Goal: Find specific page/section: Find specific page/section

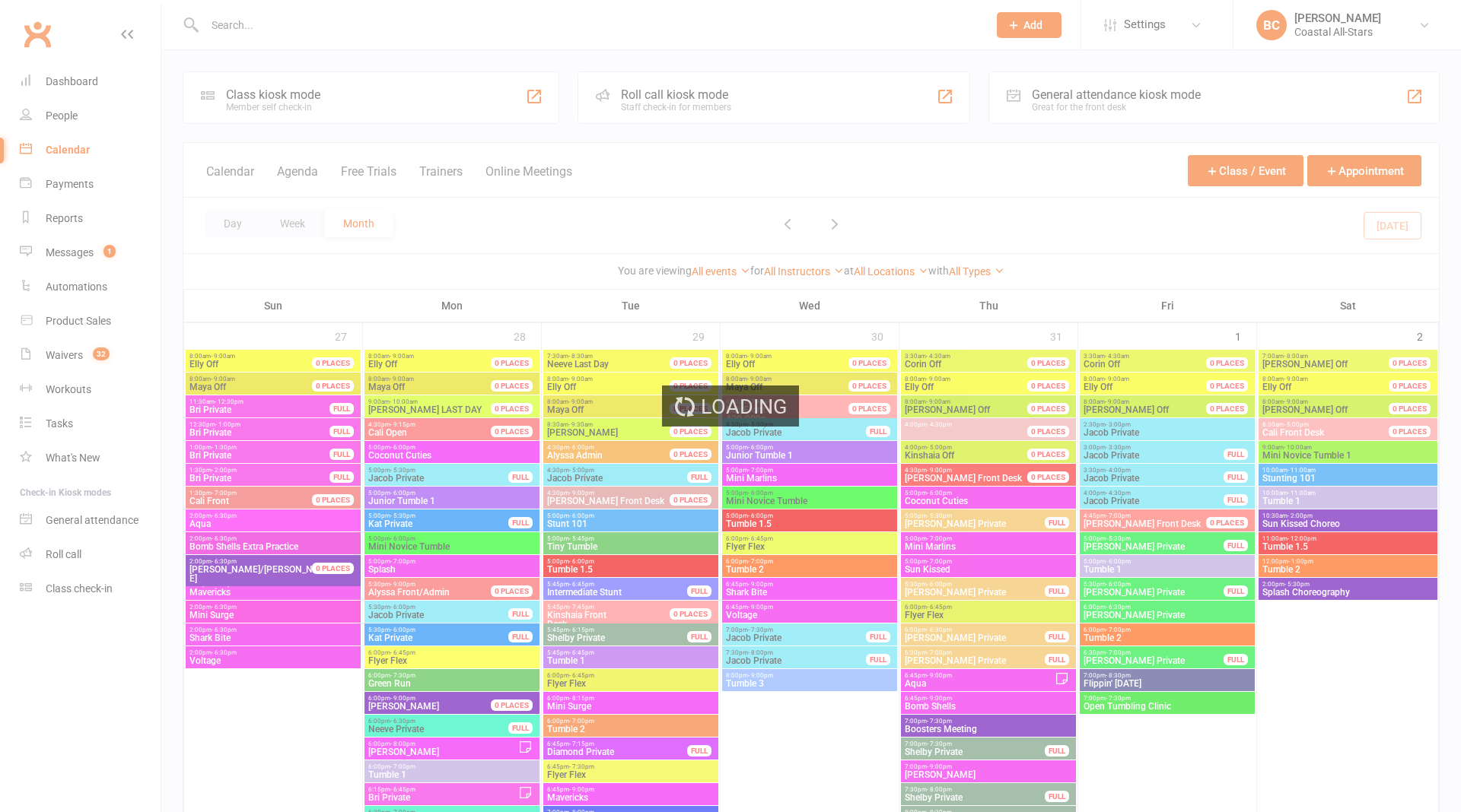
click at [984, 273] on div "Loading" at bounding box center [730, 406] width 1461 height 812
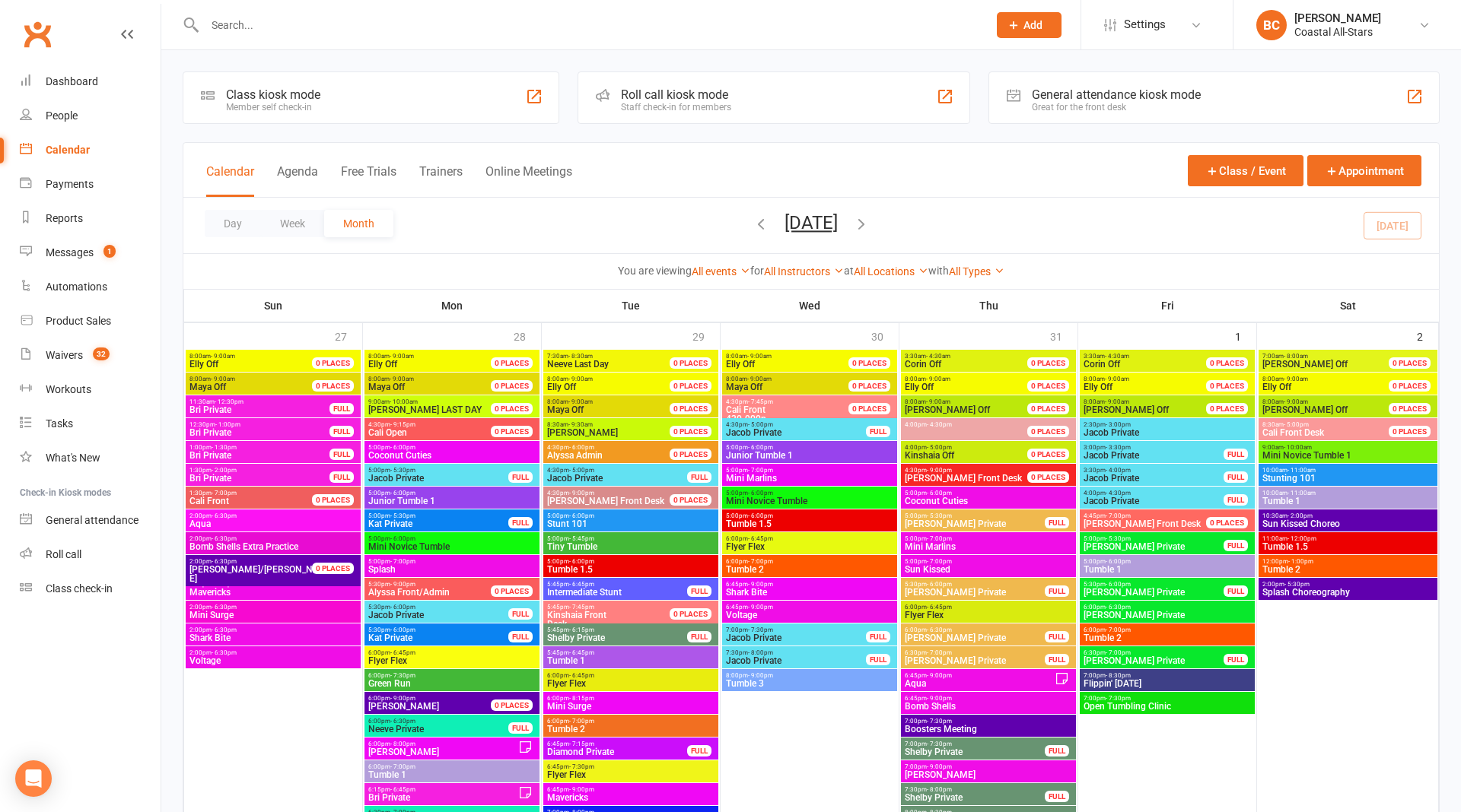
click at [984, 273] on link "All Types" at bounding box center [977, 271] width 55 height 13
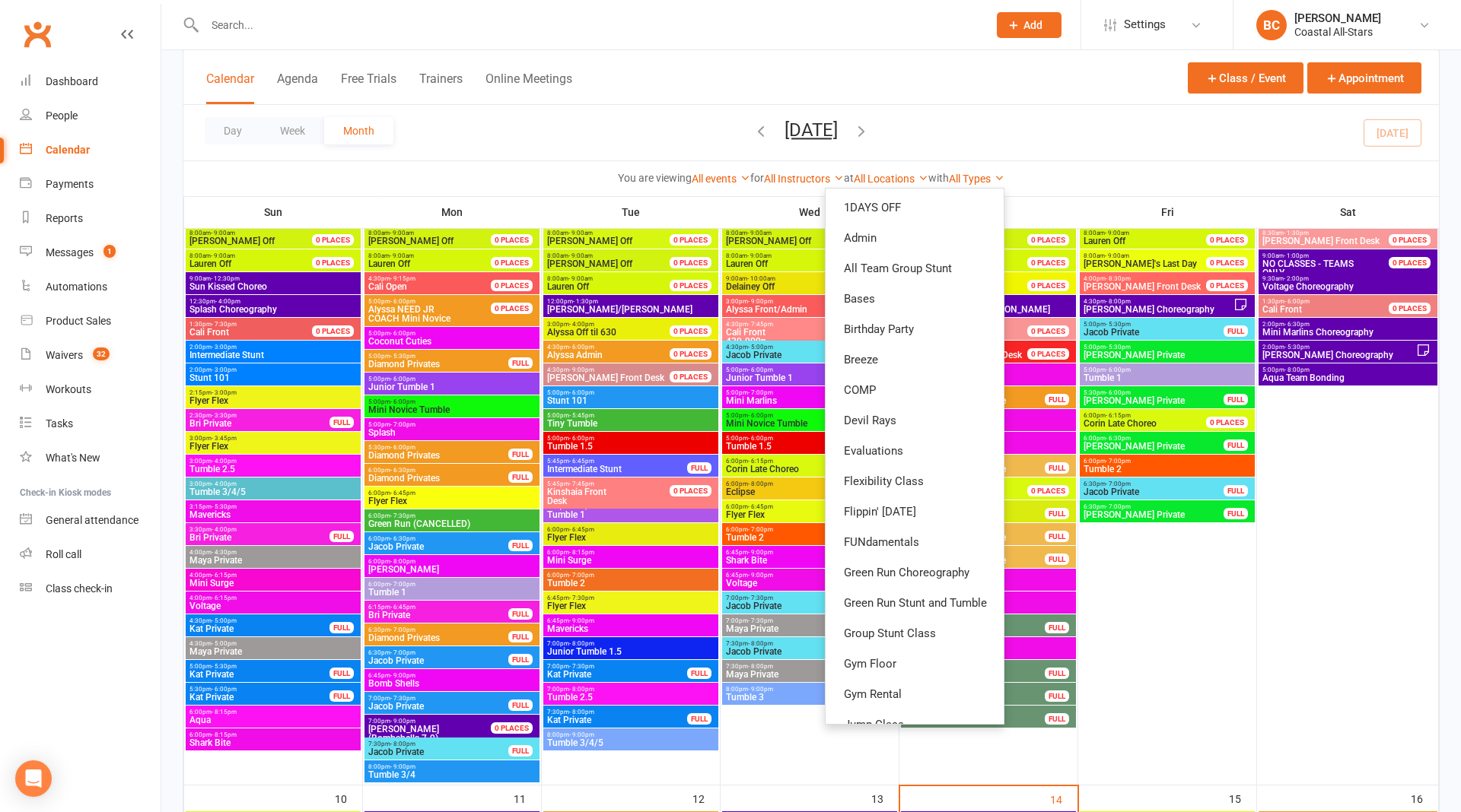
click at [1187, 178] on div "You are viewing All events All events Empty events Full events Non-empty events…" at bounding box center [811, 178] width 1239 height 18
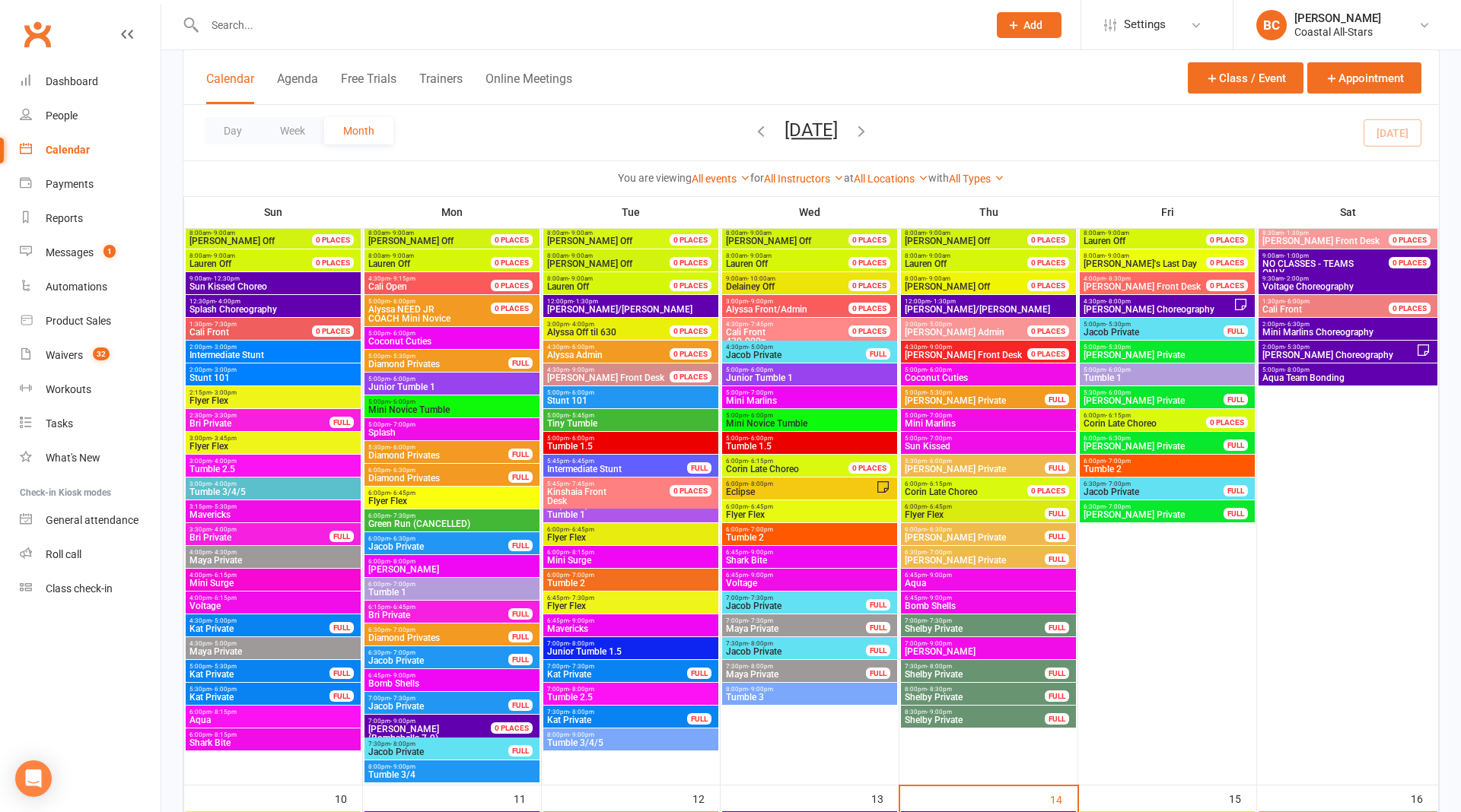
click at [988, 186] on div "You are viewing All events All events Empty events Full events Non-empty events…" at bounding box center [811, 178] width 1255 height 35
click at [985, 177] on link "All Types" at bounding box center [977, 179] width 55 height 13
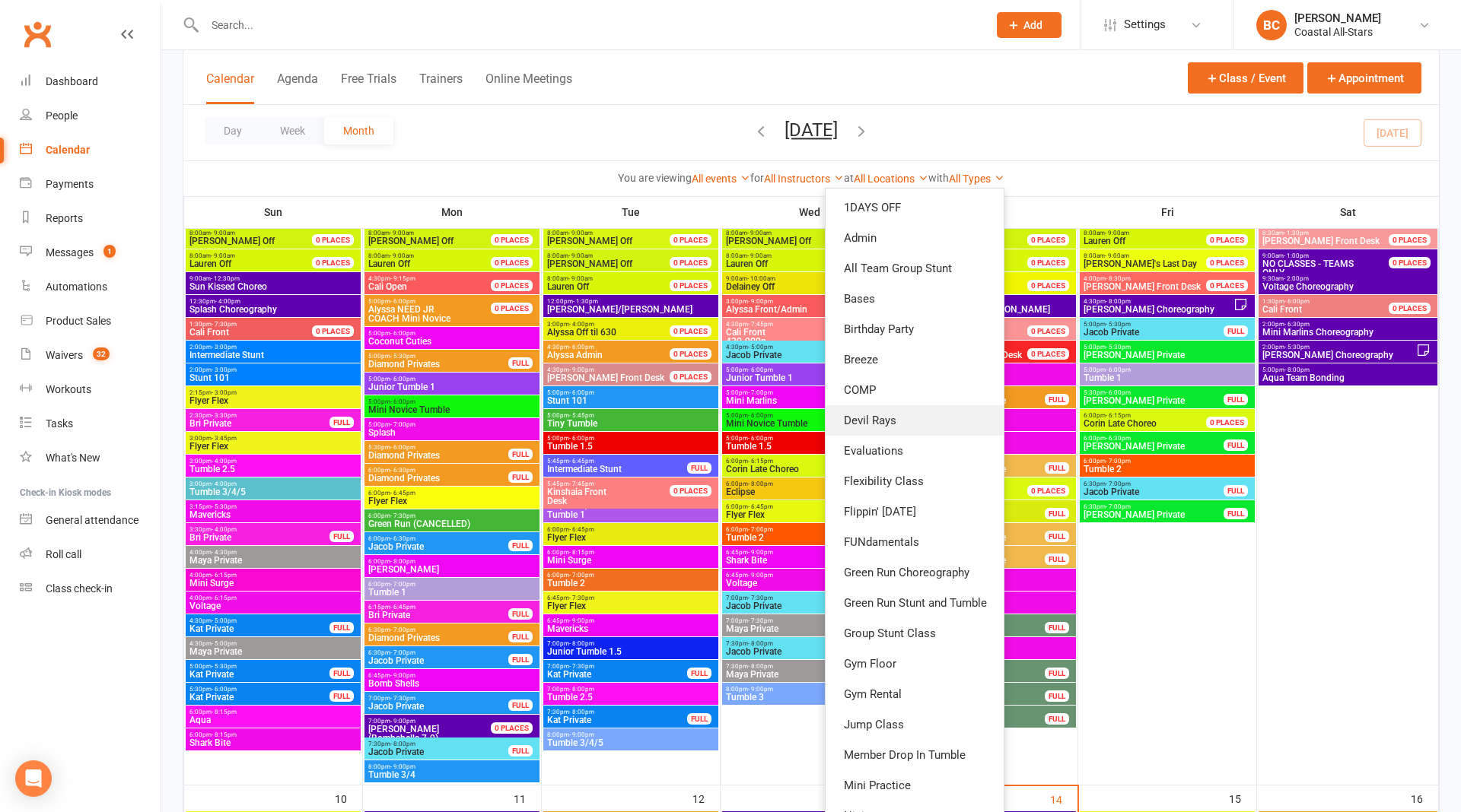
scroll to position [931, 0]
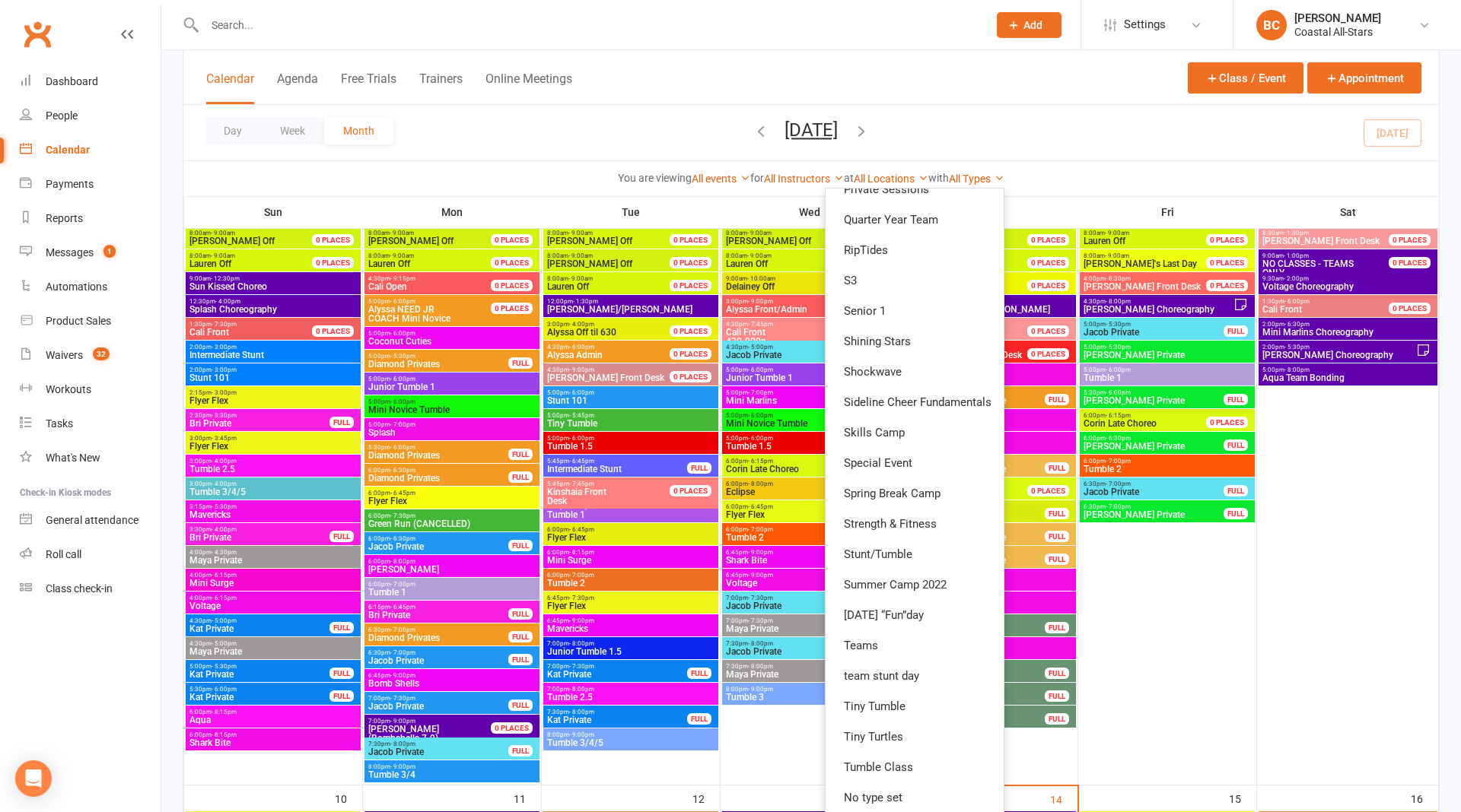
click at [1105, 167] on div "You are viewing All events All events Empty events Full events Non-empty events…" at bounding box center [811, 178] width 1255 height 35
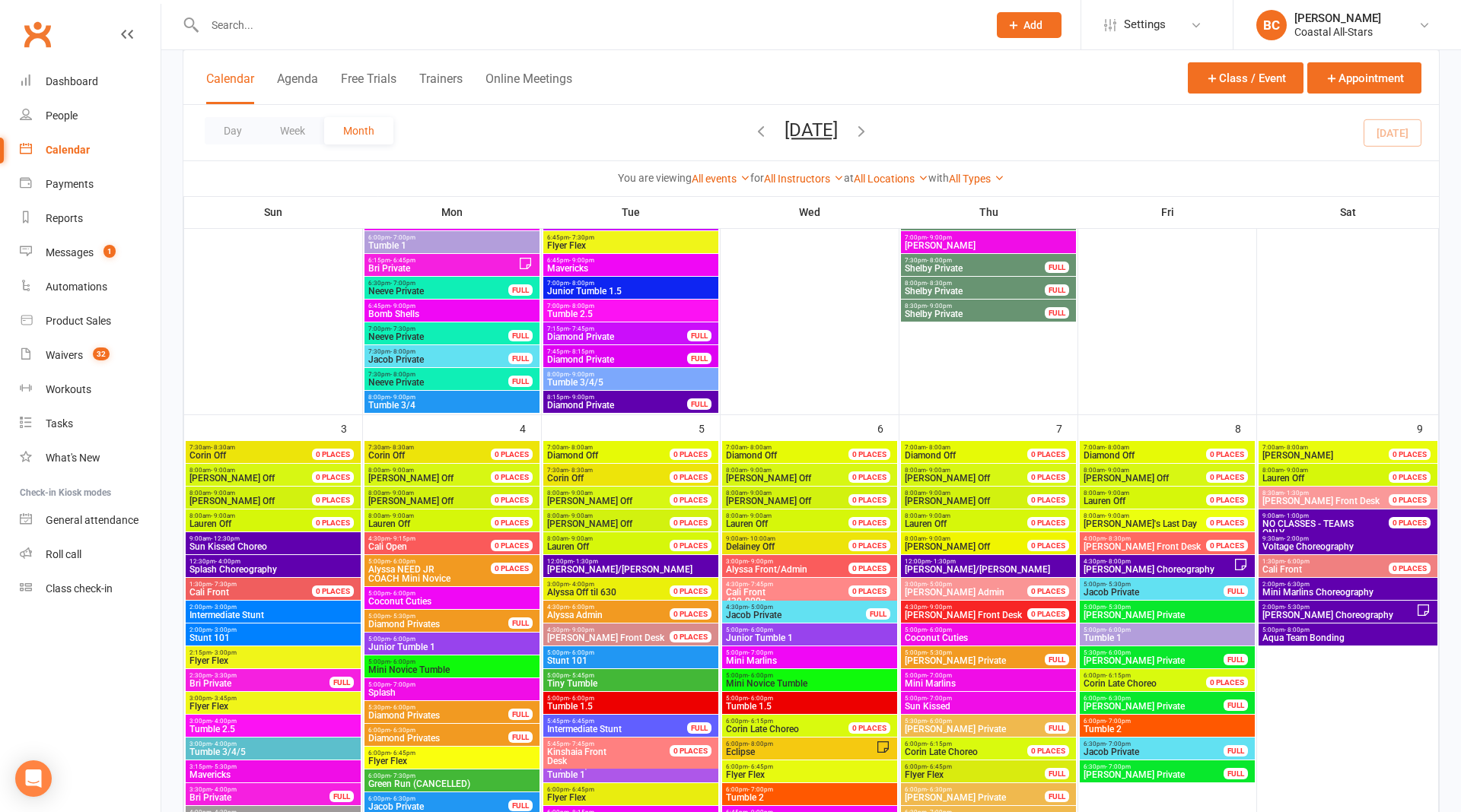
scroll to position [0, 0]
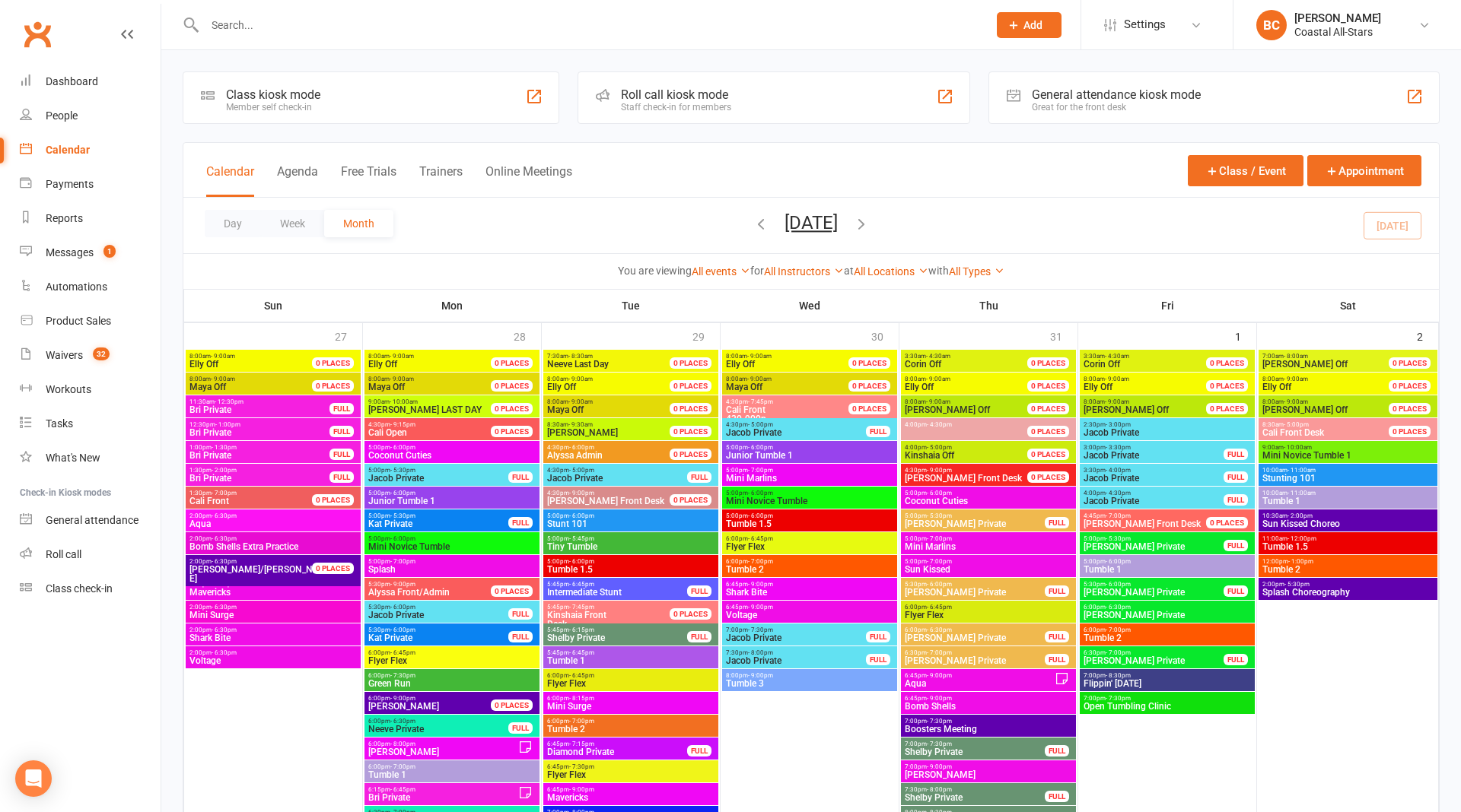
click at [770, 221] on span "[DATE] [DATE] Sun Mon Tue Wed Thu Fri Sat 27 28 29 30 31 01 02 03 04 05 06 07 0…" at bounding box center [811, 226] width 84 height 27
click at [753, 225] on icon "button" at bounding box center [761, 224] width 17 height 17
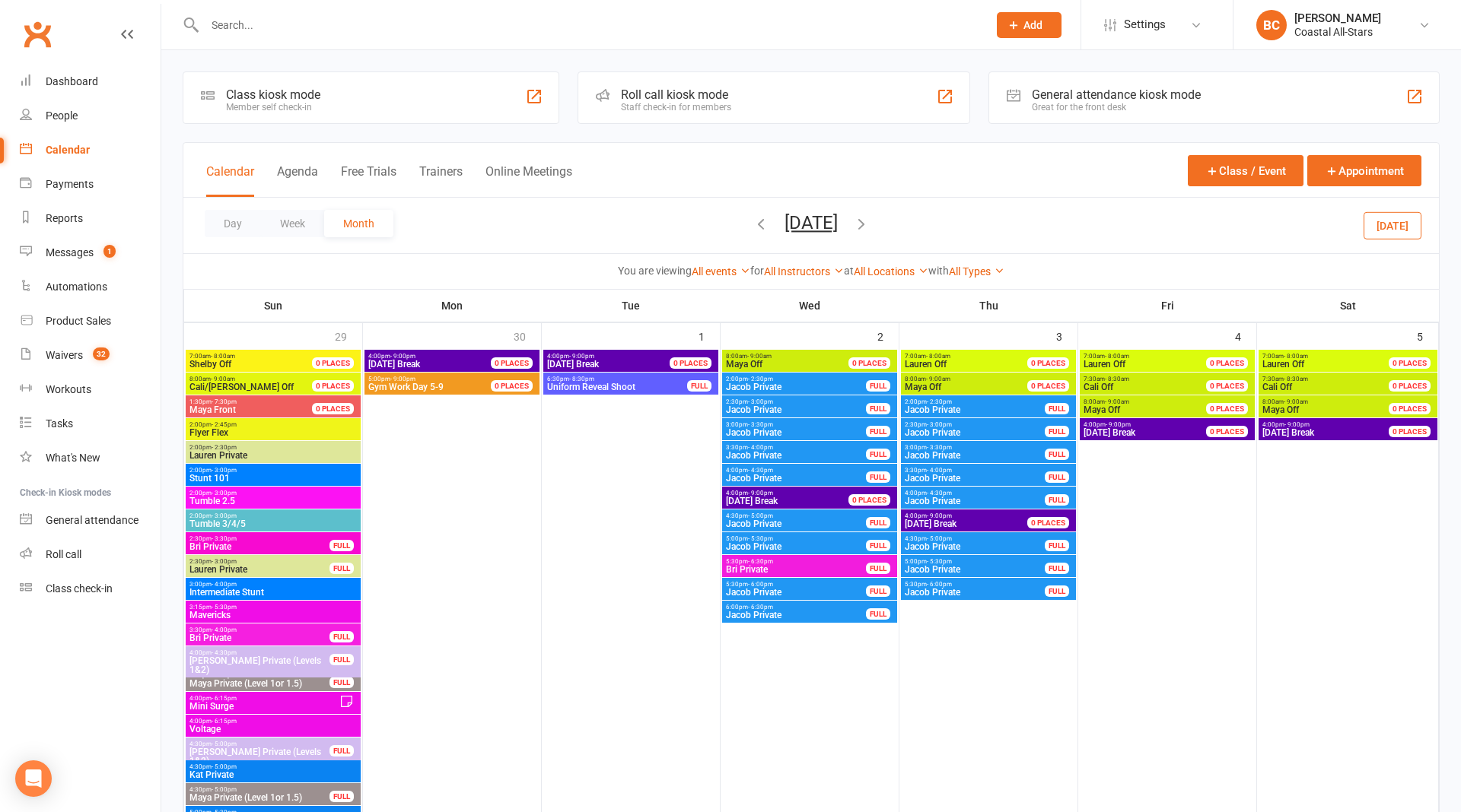
click at [753, 216] on icon "button" at bounding box center [761, 224] width 17 height 17
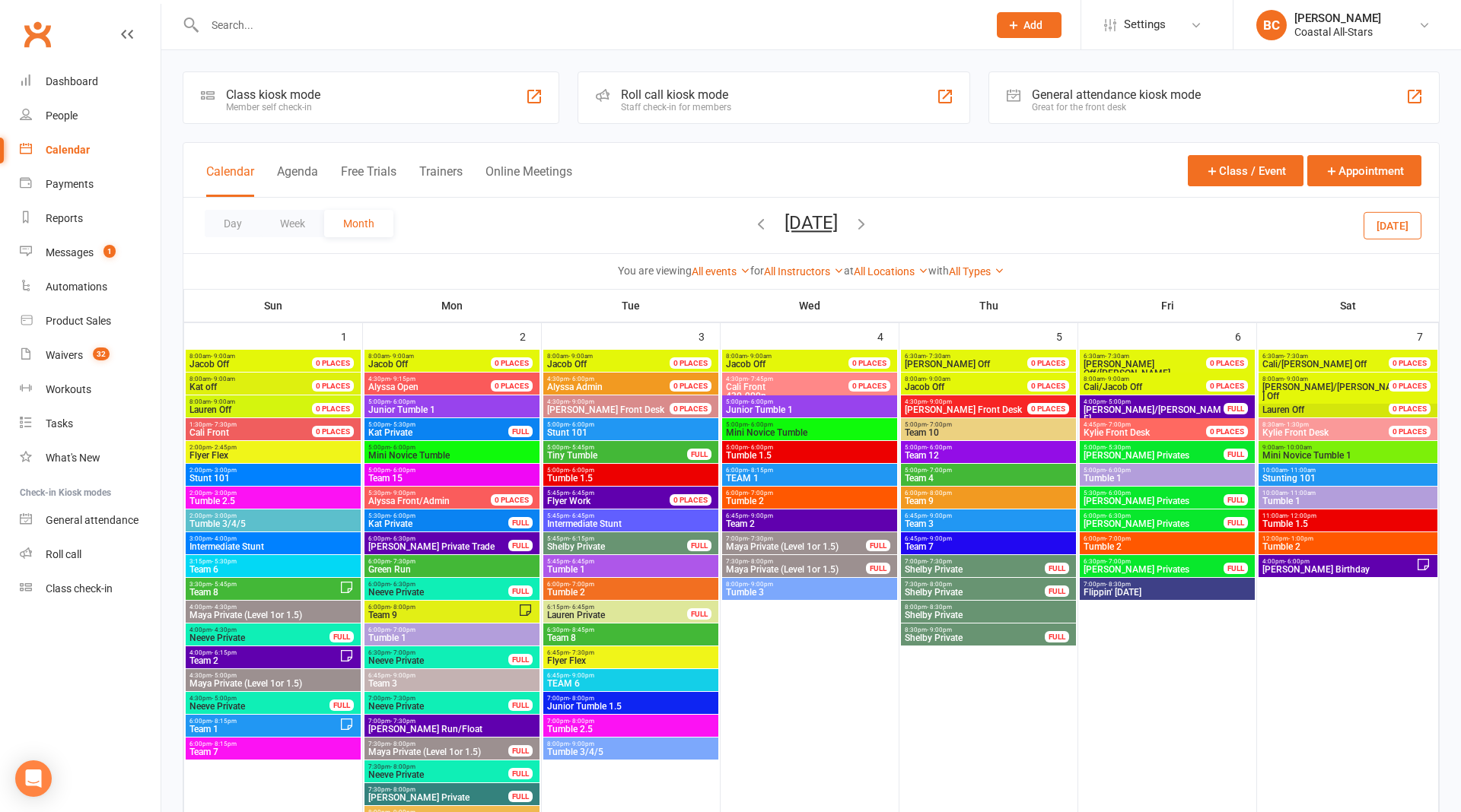
click at [753, 216] on icon "button" at bounding box center [761, 224] width 17 height 17
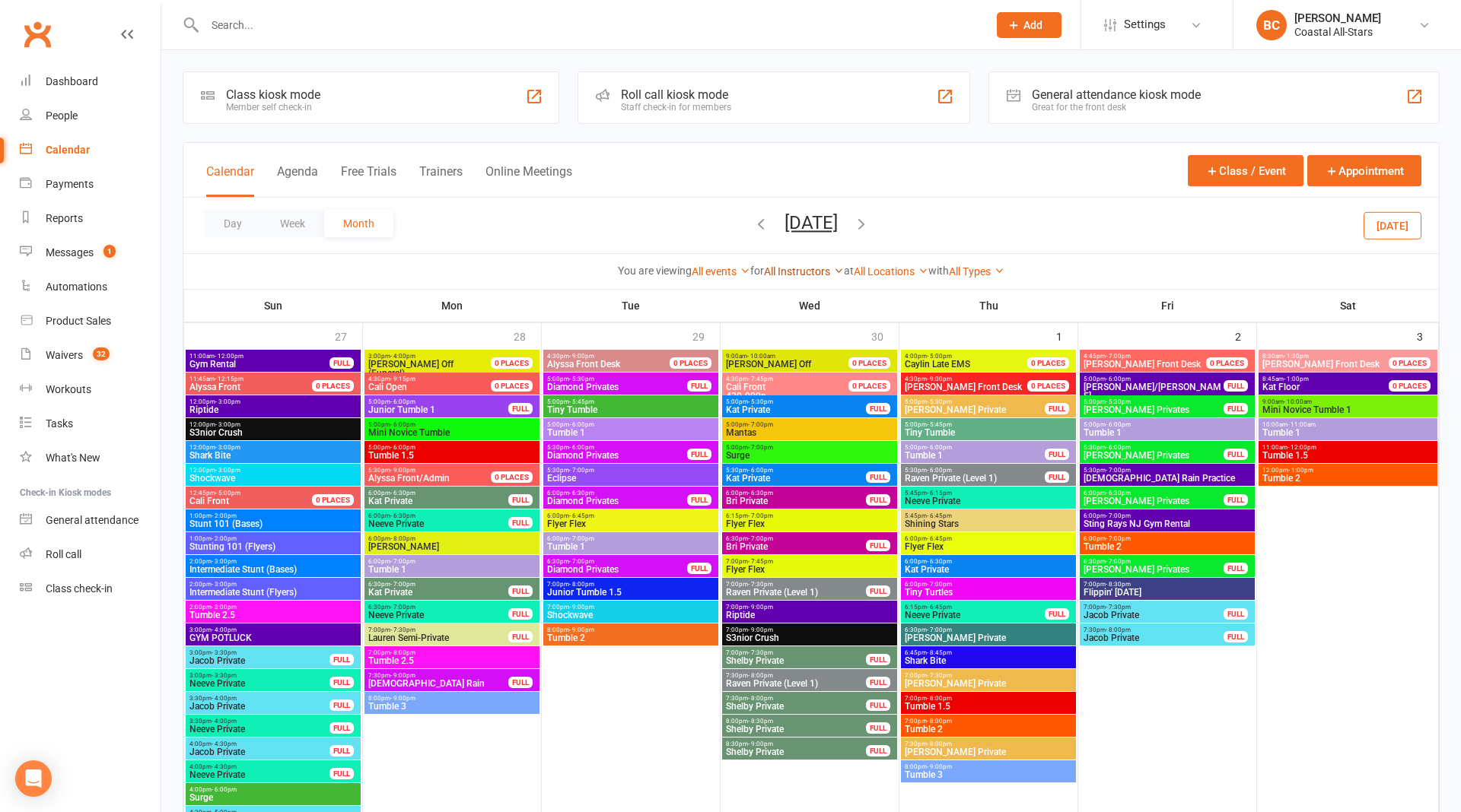
click at [802, 266] on link "All Instructors" at bounding box center [803, 271] width 80 height 13
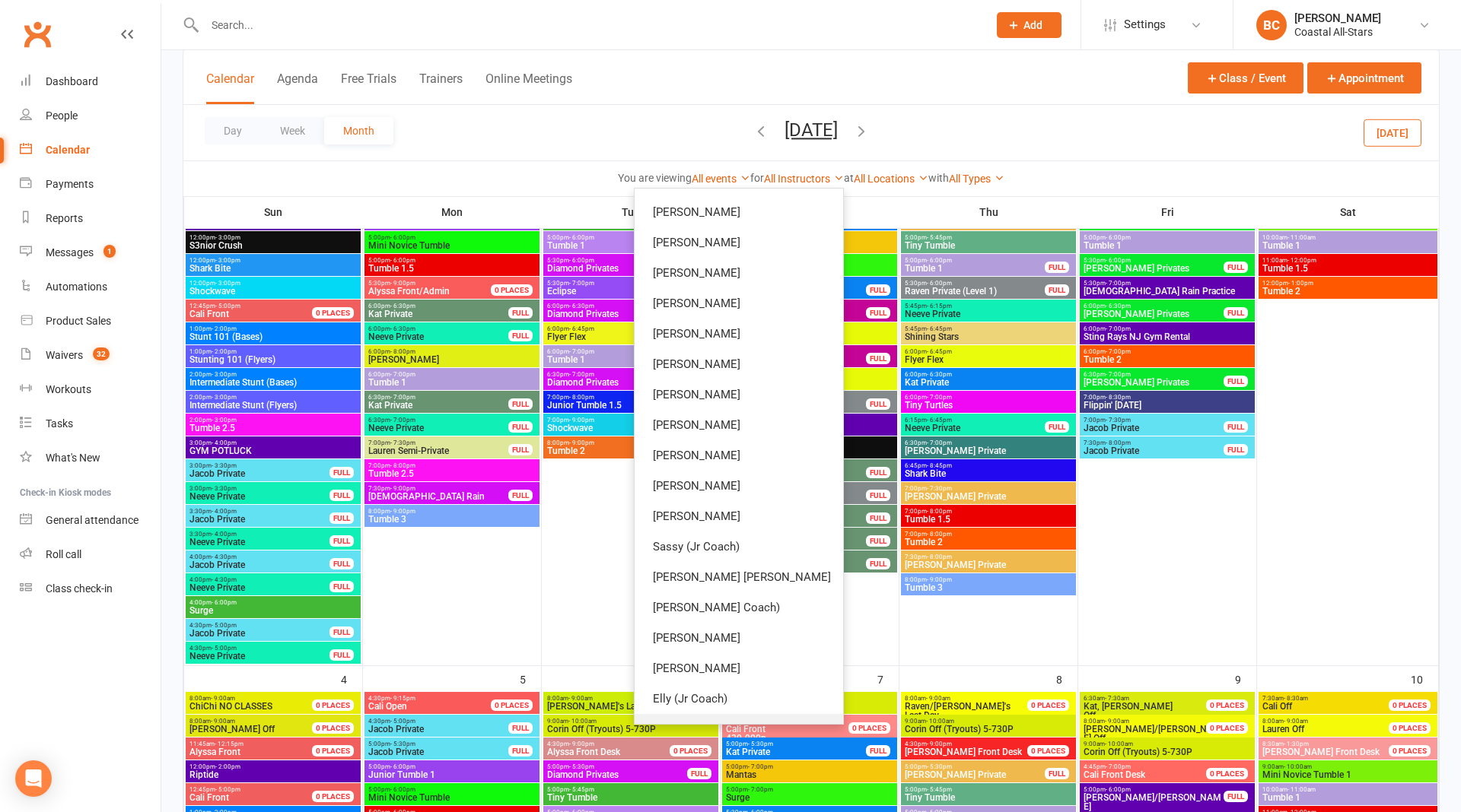
scroll to position [565, 0]
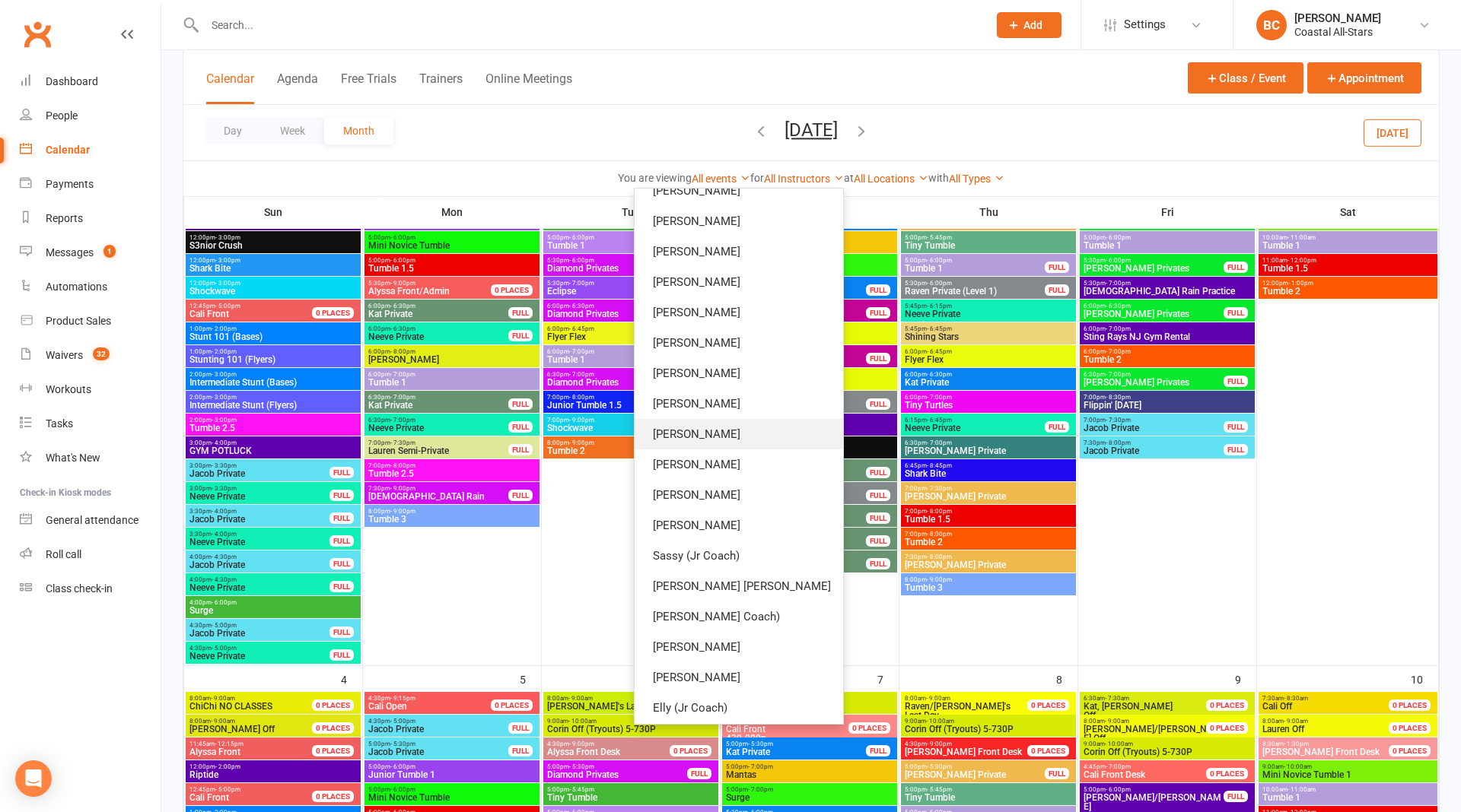
click at [740, 422] on link "[PERSON_NAME]" at bounding box center [738, 435] width 208 height 30
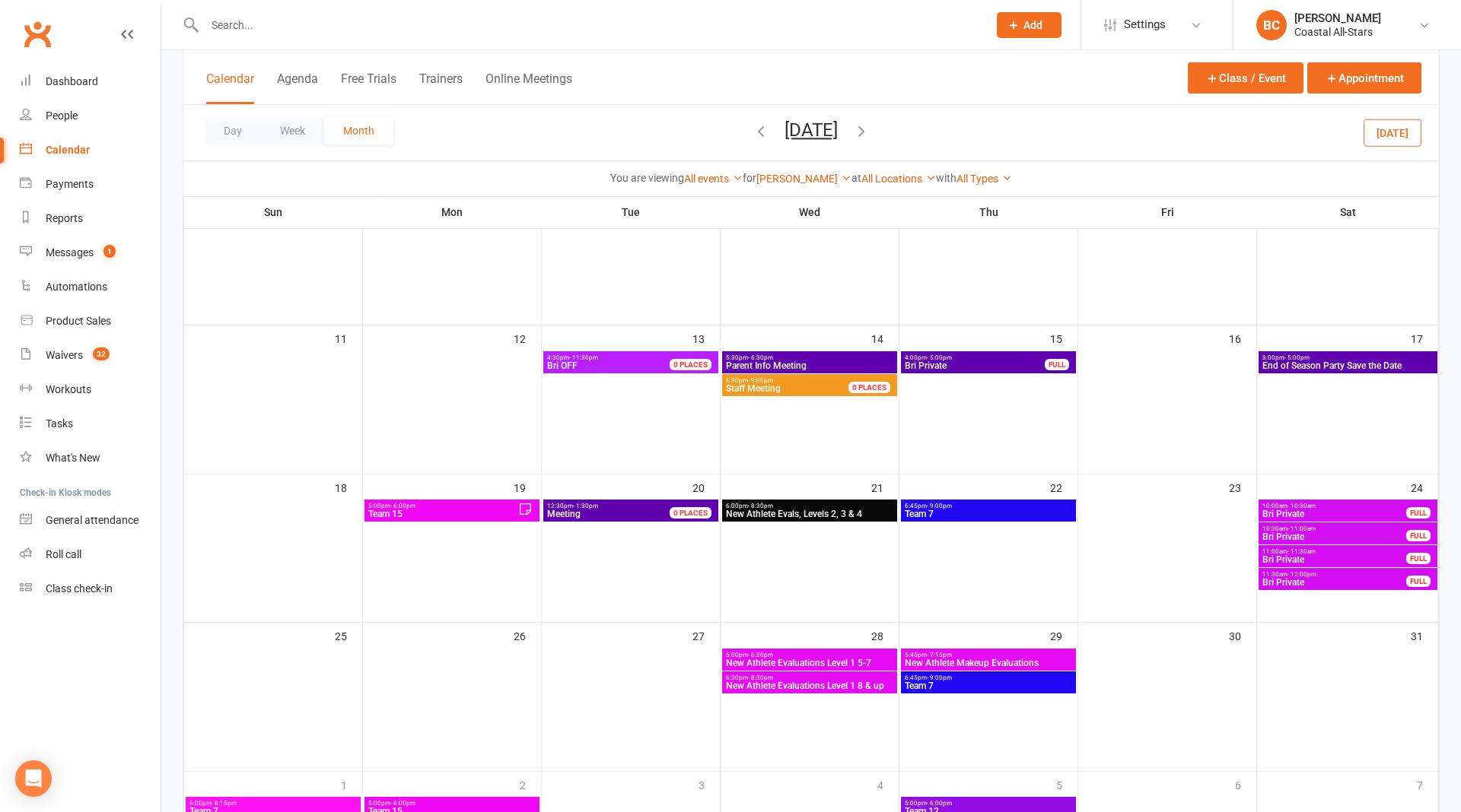
scroll to position [447, 0]
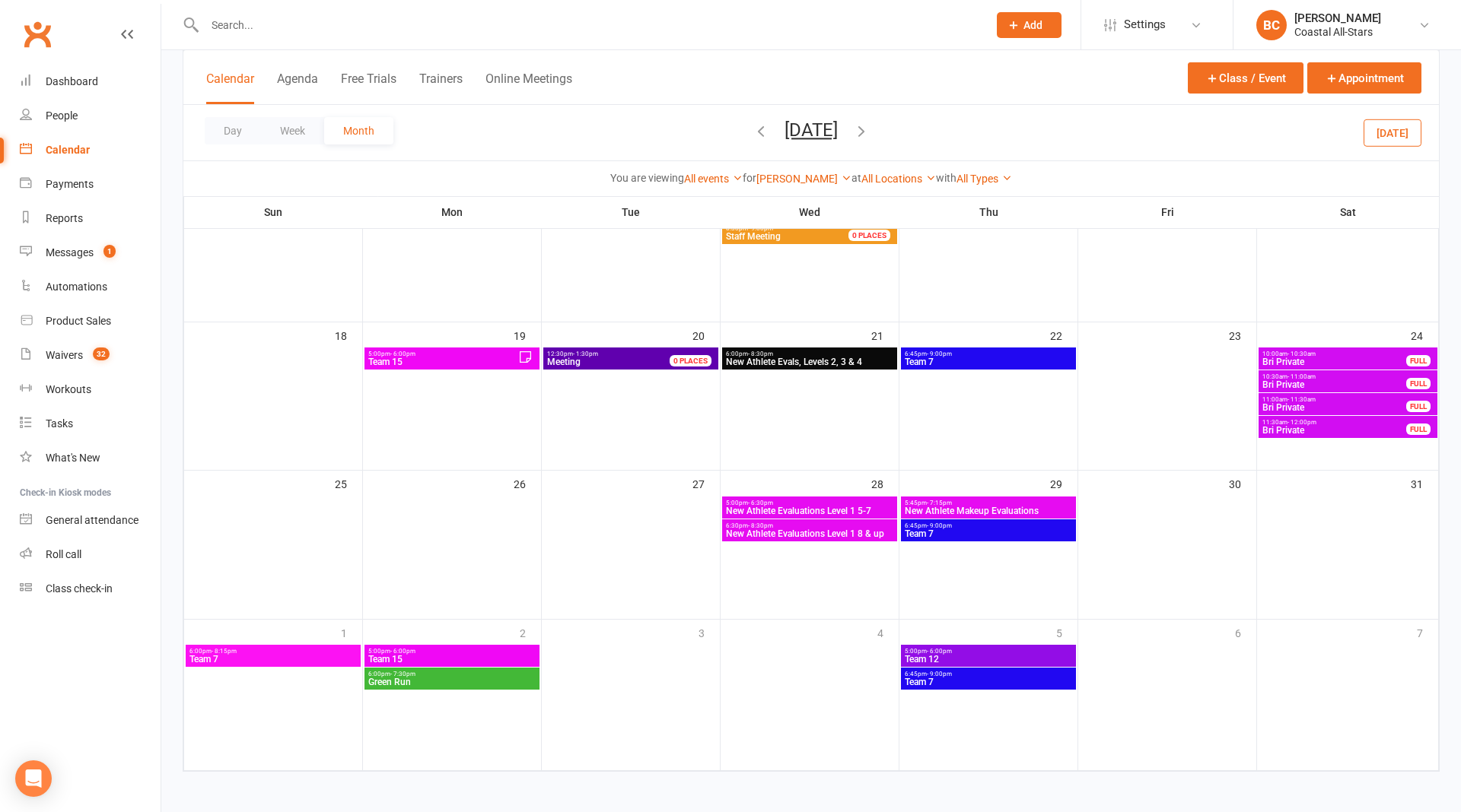
click at [869, 133] on icon "button" at bounding box center [862, 131] width 17 height 17
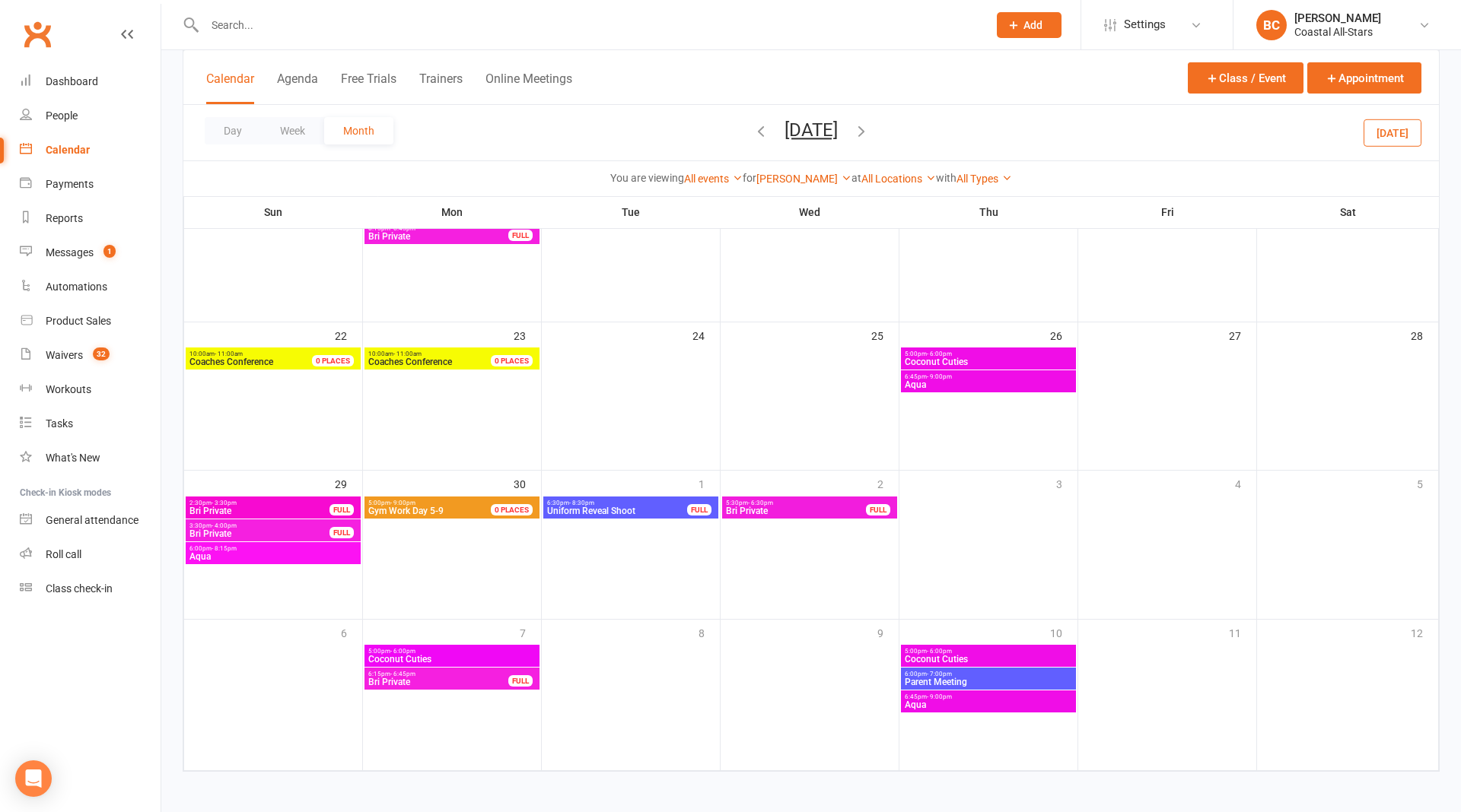
click at [869, 138] on icon "button" at bounding box center [862, 131] width 17 height 17
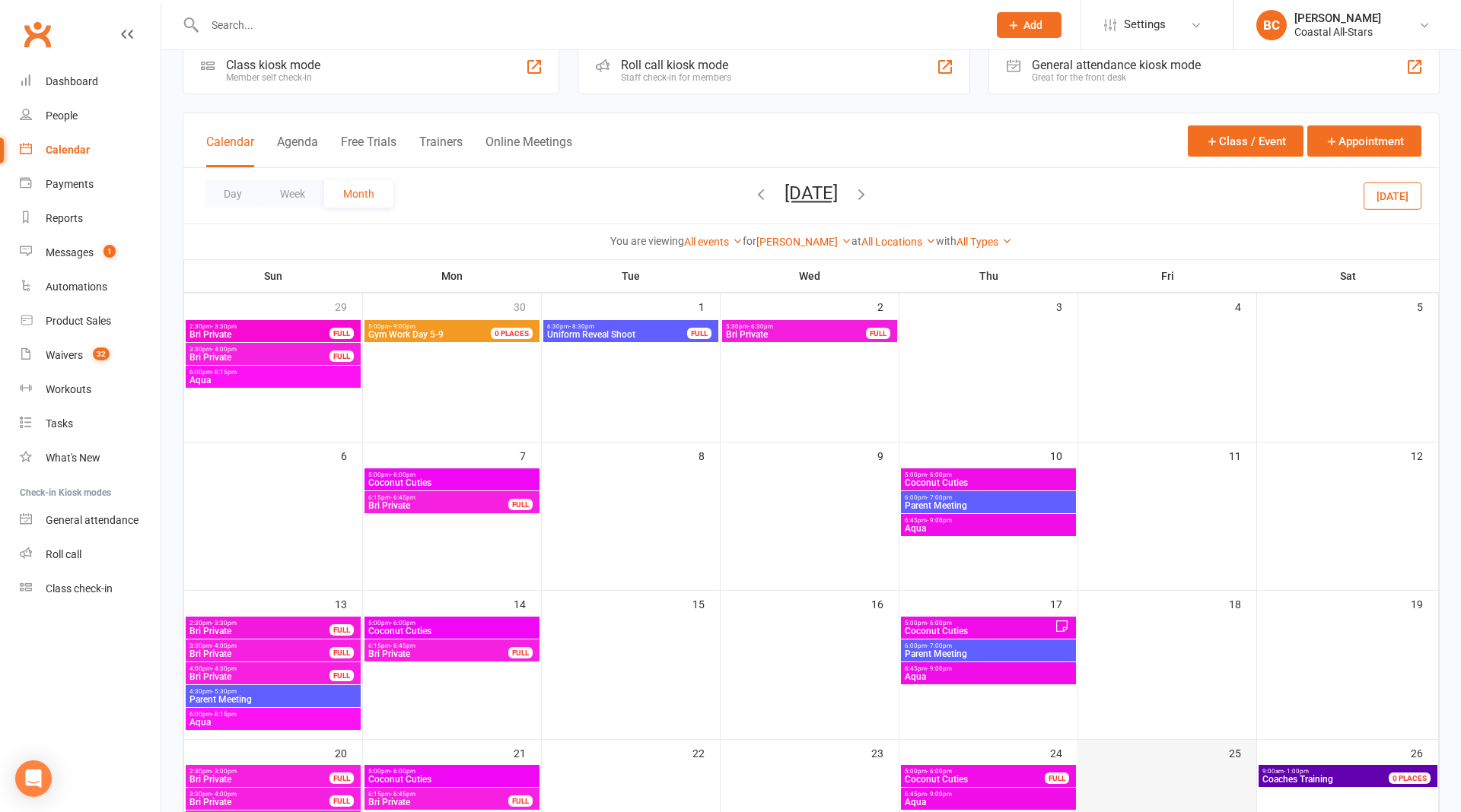
scroll to position [0, 0]
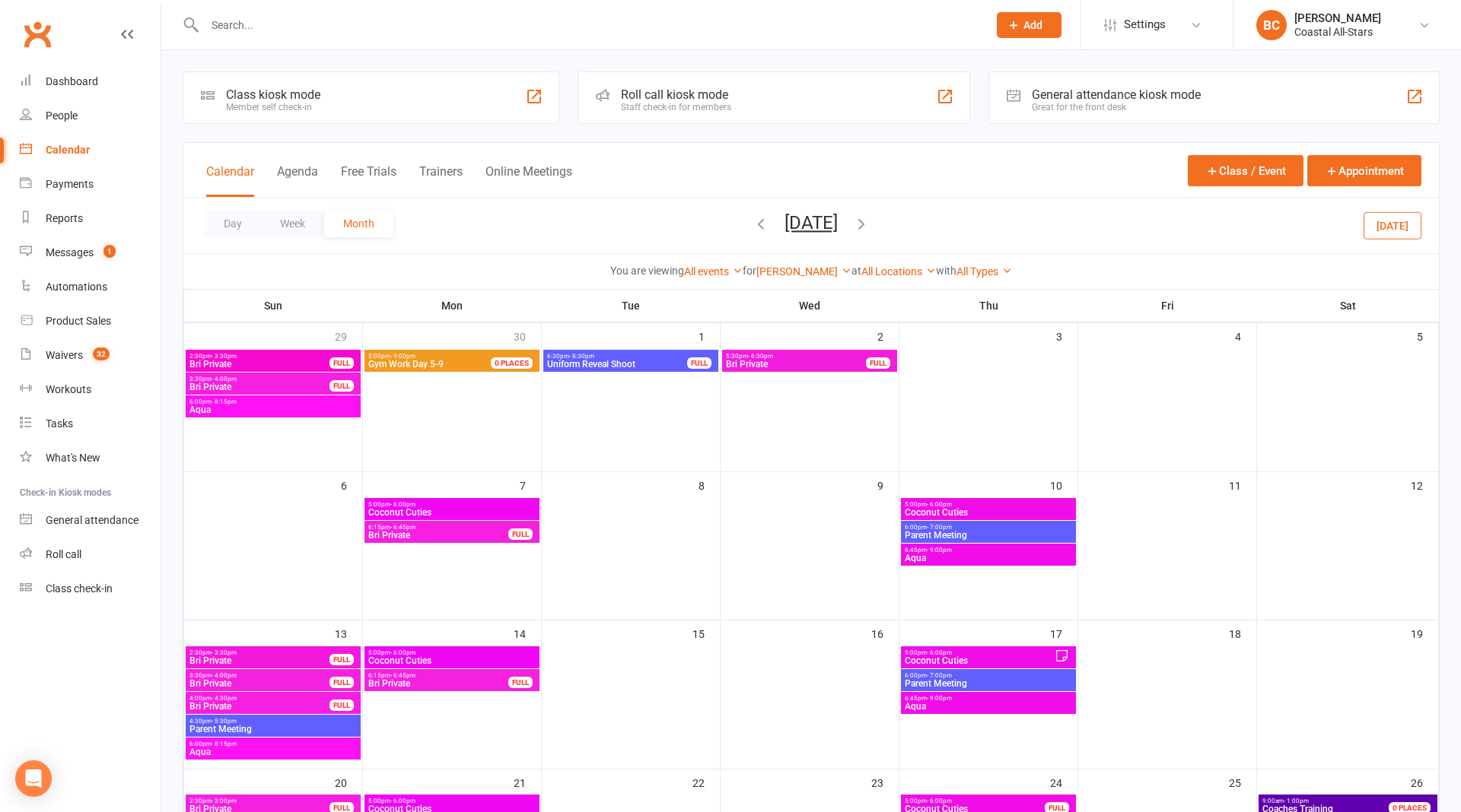
click at [279, 24] on input "text" at bounding box center [588, 24] width 777 height 21
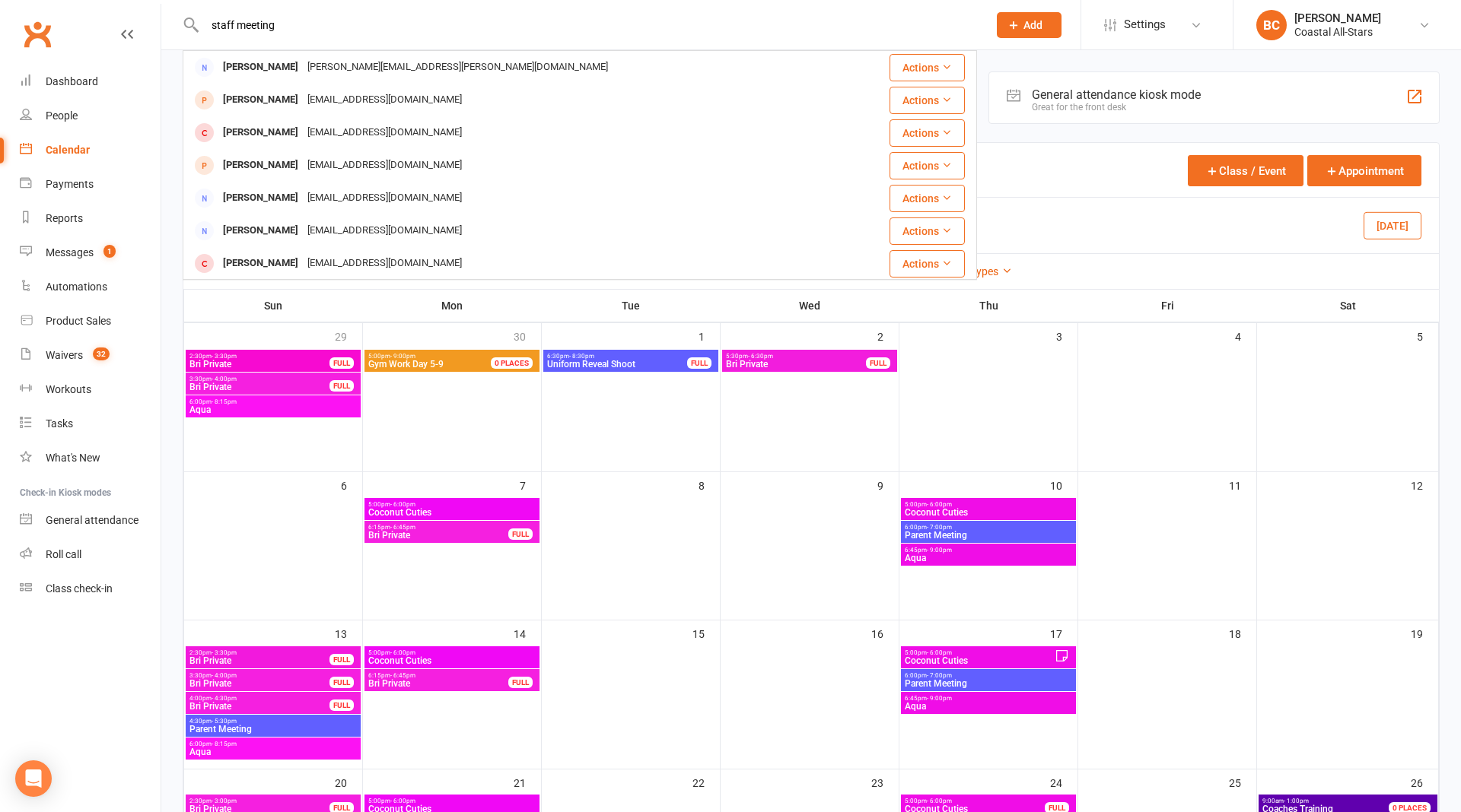
type input "staff meeting"
click at [1129, 132] on div "Class kiosk mode Member self check-in Roll call kiosk mode Staff check-in for m…" at bounding box center [811, 645] width 1257 height 1148
